Goal: Transaction & Acquisition: Purchase product/service

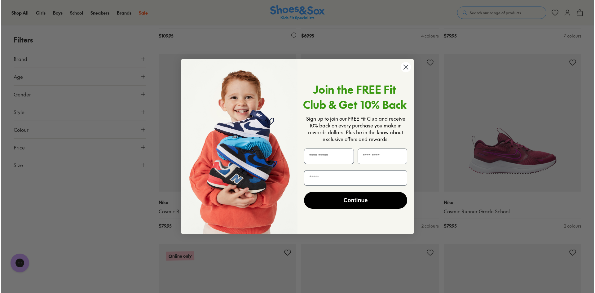
scroll to position [837, 0]
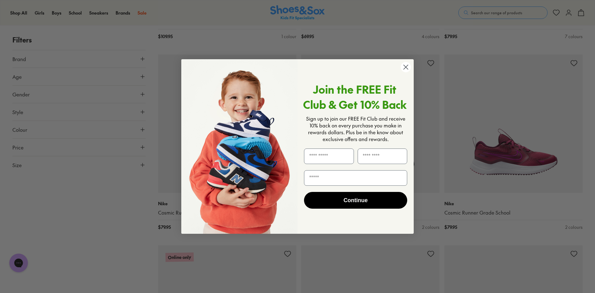
click at [405, 64] on circle "Close dialog" at bounding box center [405, 67] width 10 height 10
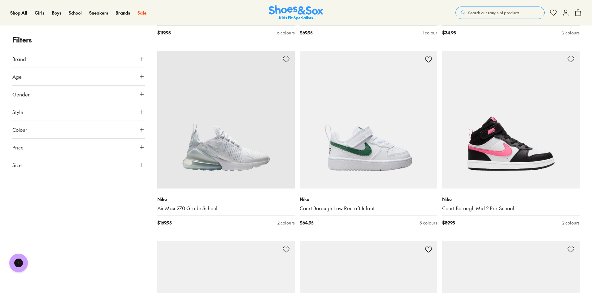
scroll to position [1238, 0]
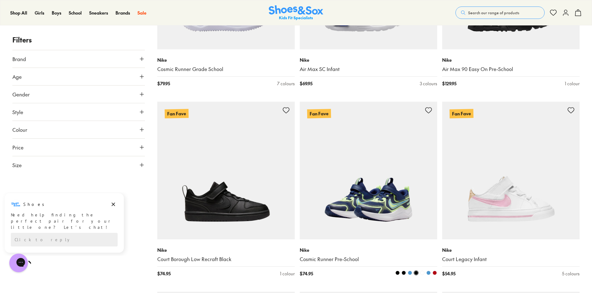
scroll to position [3560, 0]
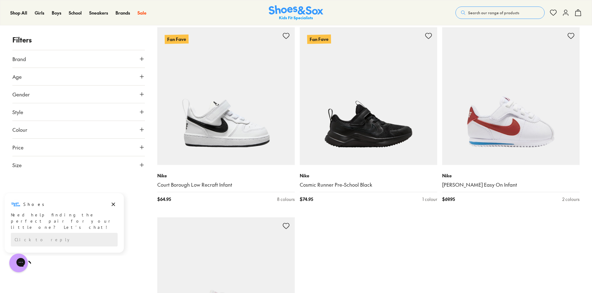
scroll to position [4118, 0]
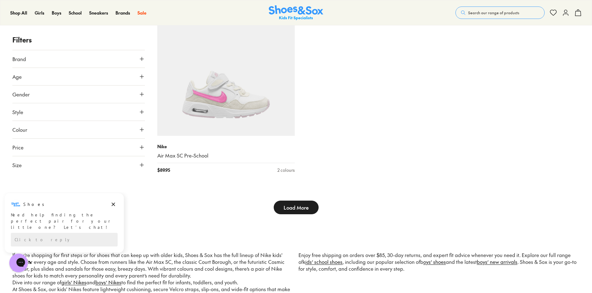
click at [302, 206] on span "Load More" at bounding box center [296, 206] width 25 height 7
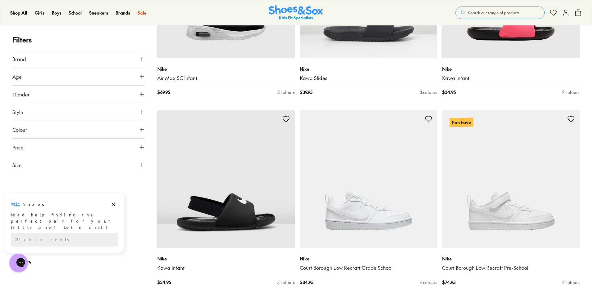
scroll to position [5728, 0]
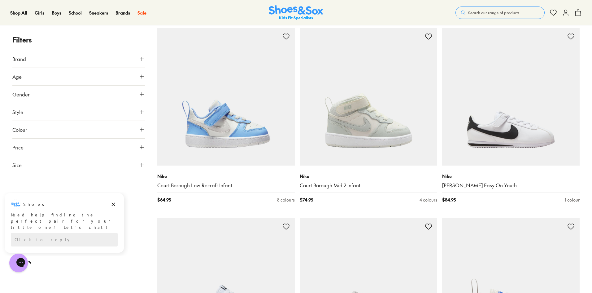
scroll to position [6750, 0]
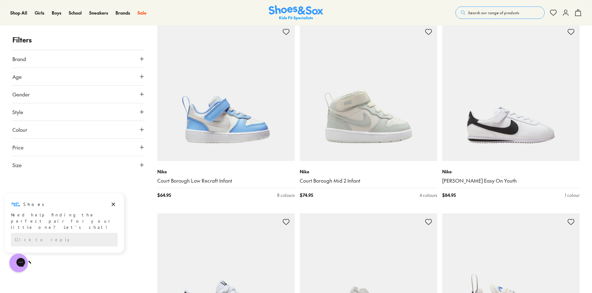
click at [142, 76] on use at bounding box center [142, 77] width 4 height 4
click at [142, 76] on use at bounding box center [142, 76] width 4 height 0
click at [142, 162] on icon at bounding box center [142, 165] width 6 height 6
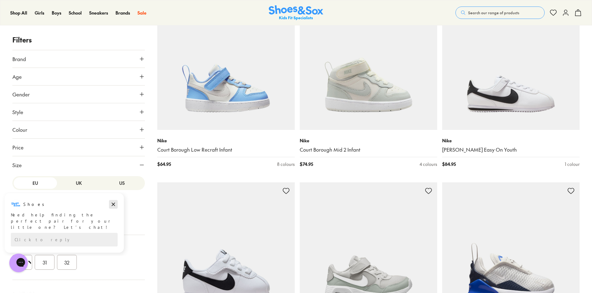
click at [114, 204] on icon "Dismiss campaign" at bounding box center [113, 204] width 3 height 3
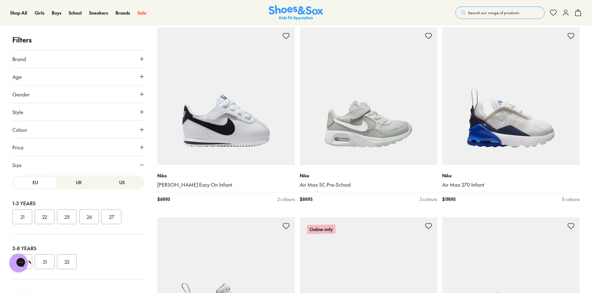
scroll to position [0, 0]
click at [117, 183] on button "US" at bounding box center [121, 182] width 43 height 11
click at [76, 185] on button "UK" at bounding box center [78, 182] width 43 height 11
click at [118, 184] on button "US" at bounding box center [121, 182] width 43 height 11
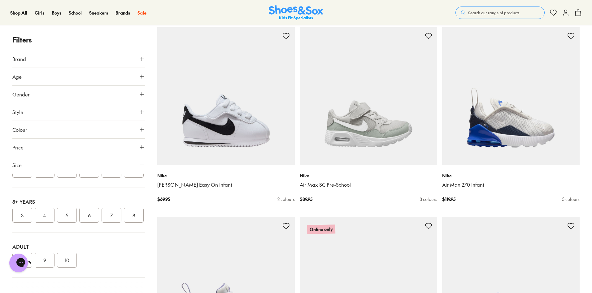
click at [111, 207] on button "7" at bounding box center [112, 214] width 20 height 15
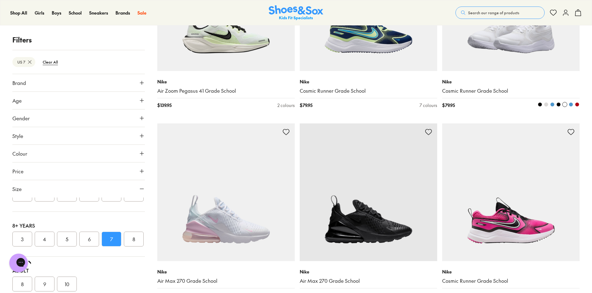
scroll to position [1022, 0]
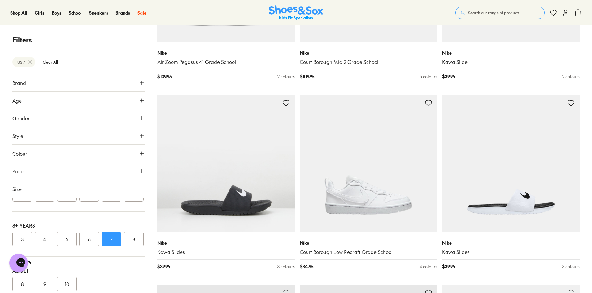
scroll to position [1455, 0]
